Goal: Information Seeking & Learning: Check status

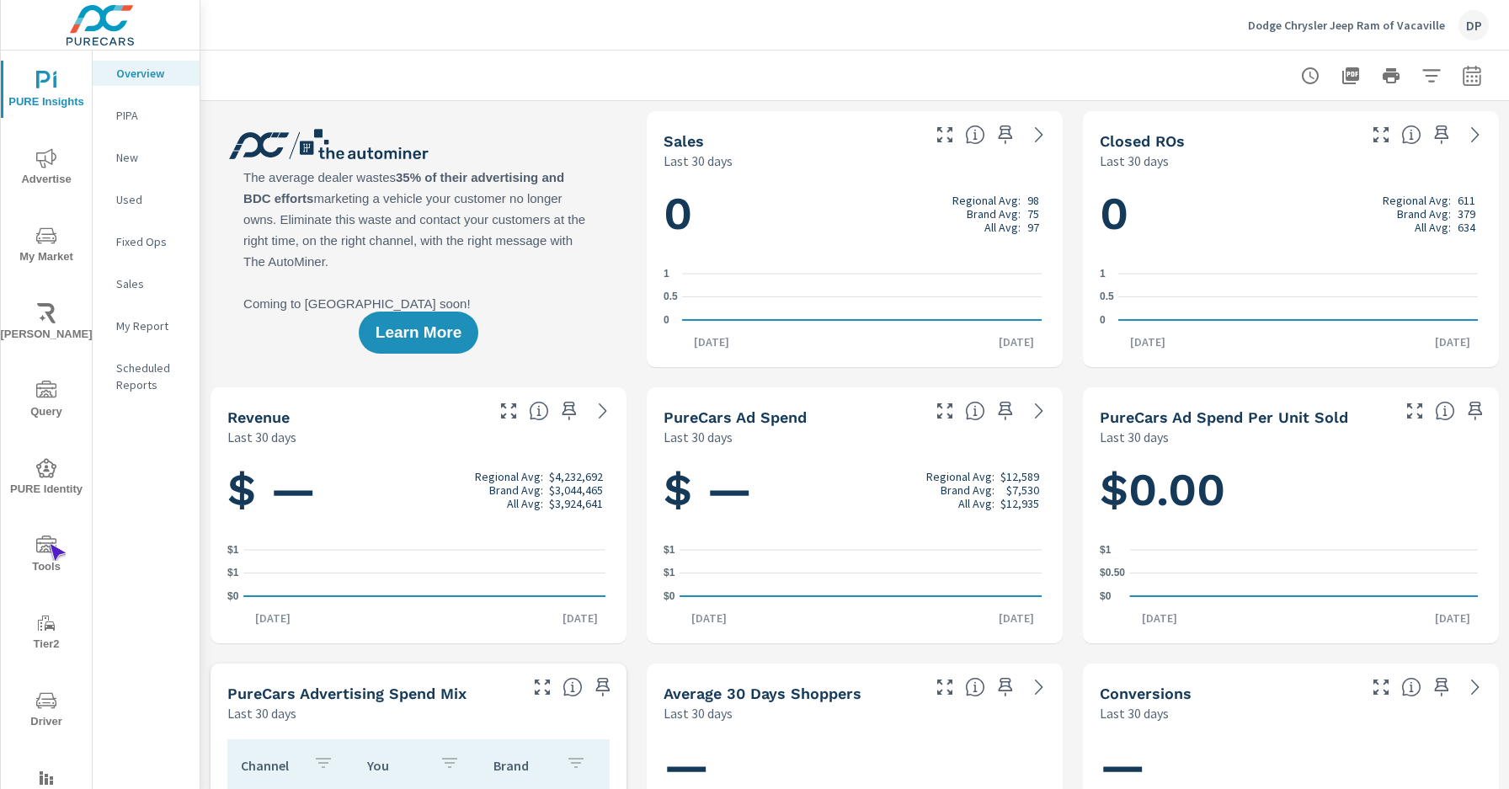
click at [49, 544] on icon "nav menu" at bounding box center [46, 544] width 20 height 17
